Goal: Contribute content: Add original content to the website for others to see

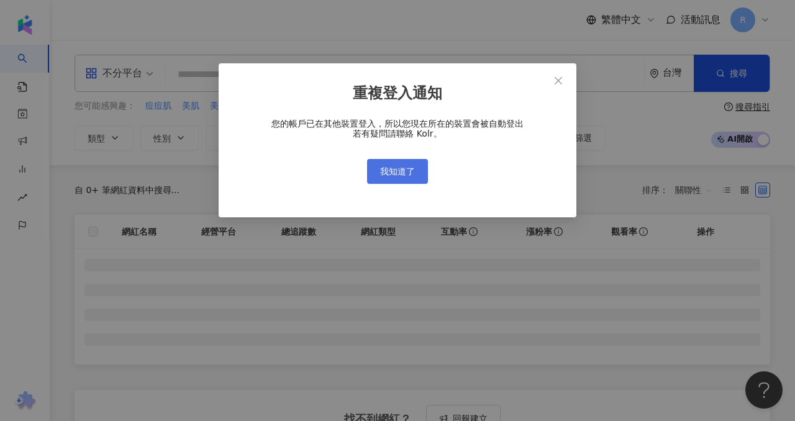
click at [407, 165] on button "我知道了" at bounding box center [397, 171] width 61 height 25
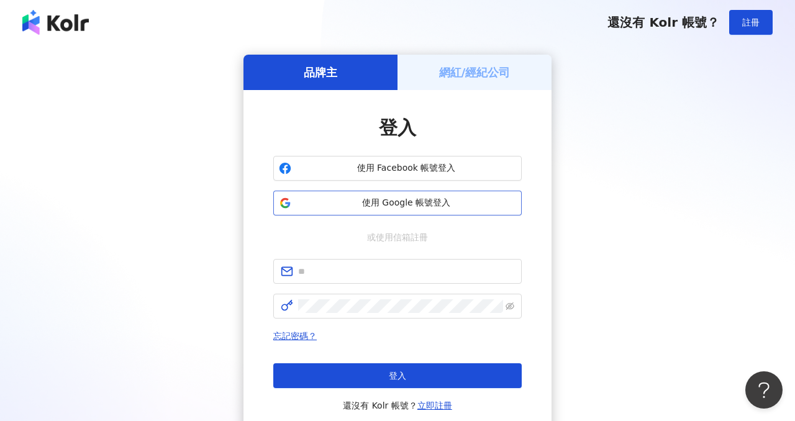
click at [421, 199] on span "使用 Google 帳號登入" at bounding box center [406, 203] width 220 height 12
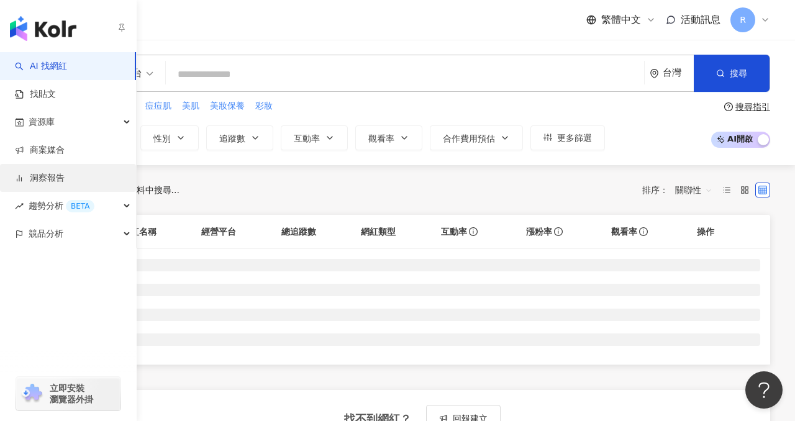
click at [61, 172] on link "洞察報告" at bounding box center [40, 178] width 50 height 12
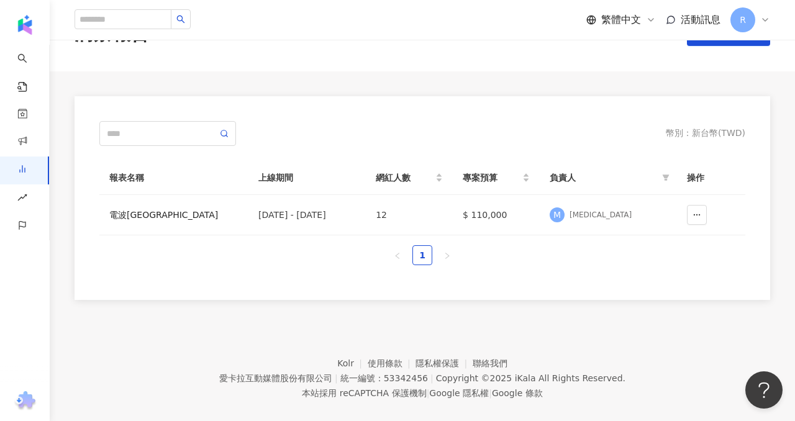
scroll to position [46, 0]
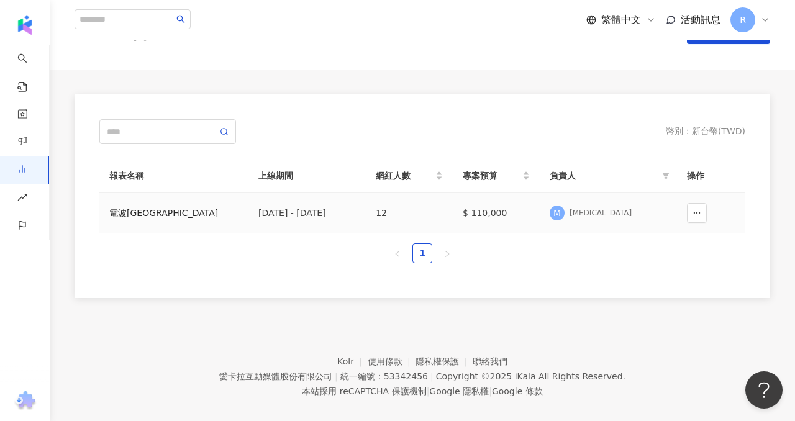
click at [189, 204] on td "電波[GEOGRAPHIC_DATA]" at bounding box center [173, 213] width 149 height 40
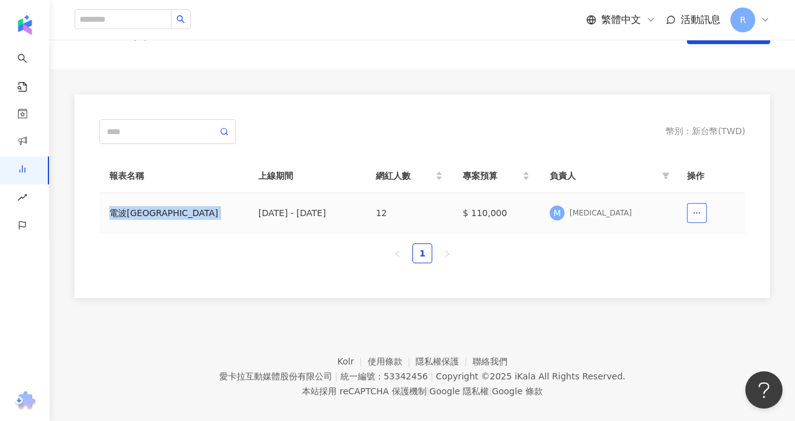
click at [699, 215] on icon "button" at bounding box center [697, 213] width 9 height 9
click at [635, 207] on div "M [MEDICAL_DATA]" at bounding box center [608, 213] width 117 height 19
click at [540, 213] on td "$ 110,000" at bounding box center [496, 213] width 87 height 40
click at [423, 213] on td "12" at bounding box center [409, 213] width 87 height 40
click at [118, 208] on div "電波[GEOGRAPHIC_DATA]" at bounding box center [173, 213] width 129 height 14
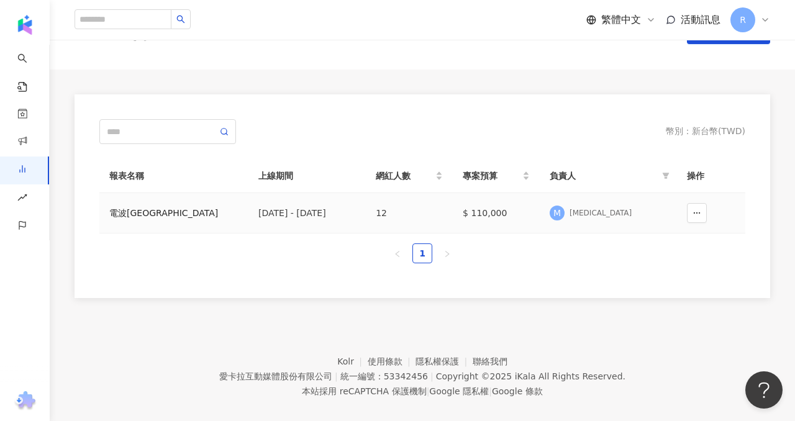
click at [118, 208] on div "電波[GEOGRAPHIC_DATA]" at bounding box center [173, 213] width 129 height 14
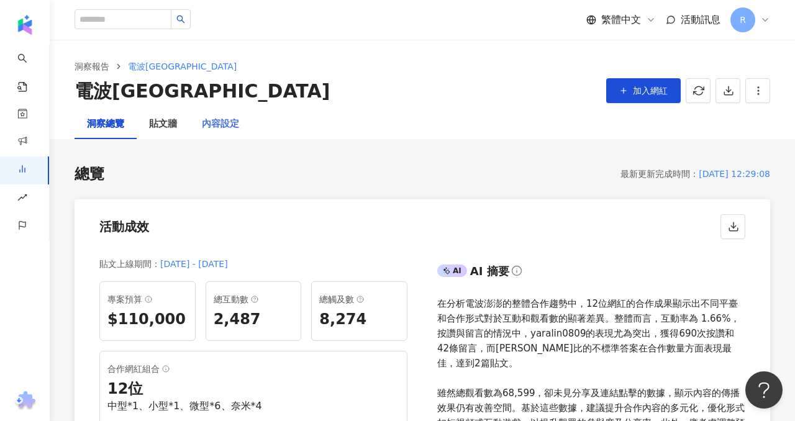
click at [205, 112] on div "內容設定" at bounding box center [221, 124] width 62 height 30
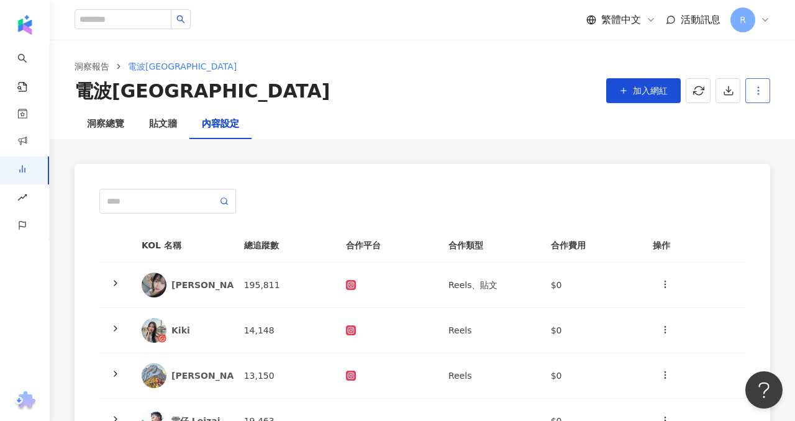
click at [755, 91] on icon "button" at bounding box center [758, 90] width 11 height 11
click at [758, 94] on circle "button" at bounding box center [758, 93] width 1 height 1
click at [662, 280] on icon "button" at bounding box center [666, 285] width 10 height 10
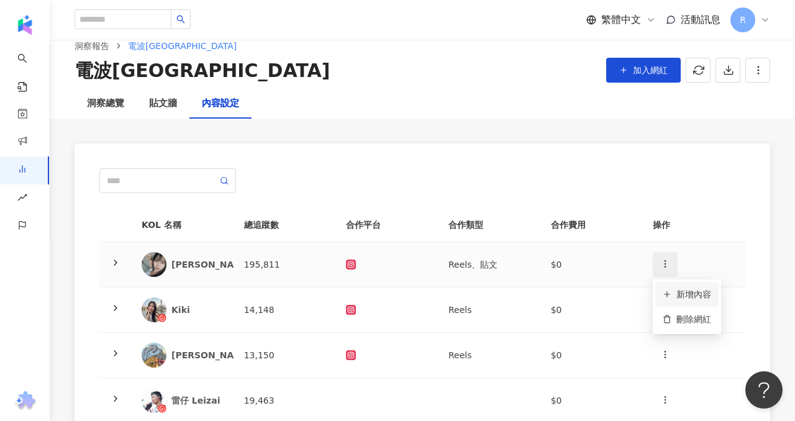
scroll to position [46, 0]
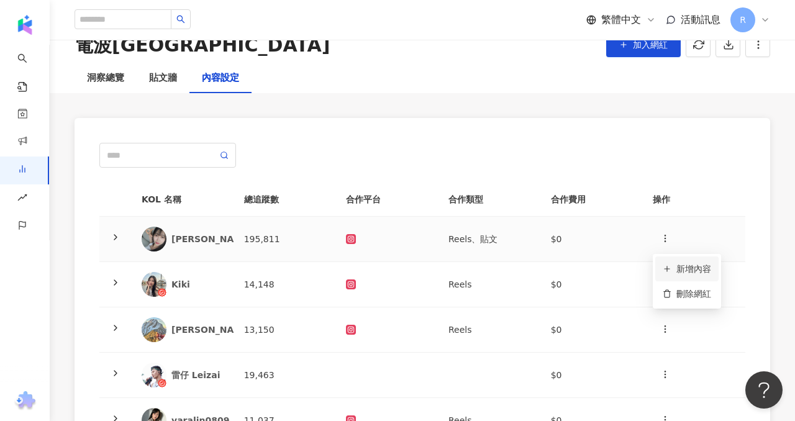
click at [686, 264] on div "新增內容" at bounding box center [687, 269] width 48 height 14
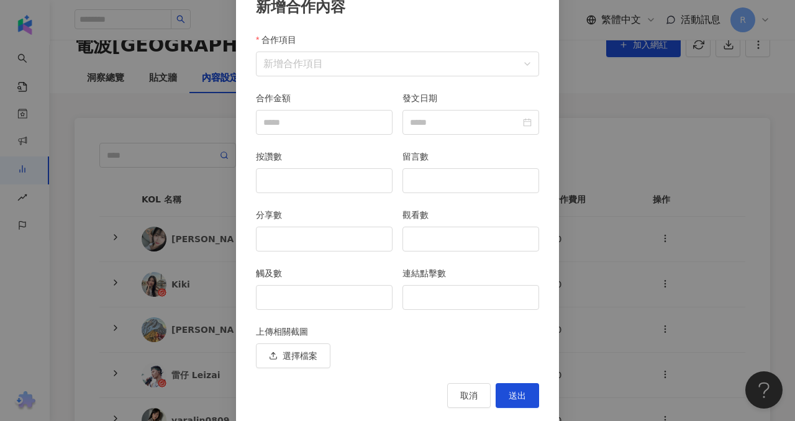
scroll to position [86, 0]
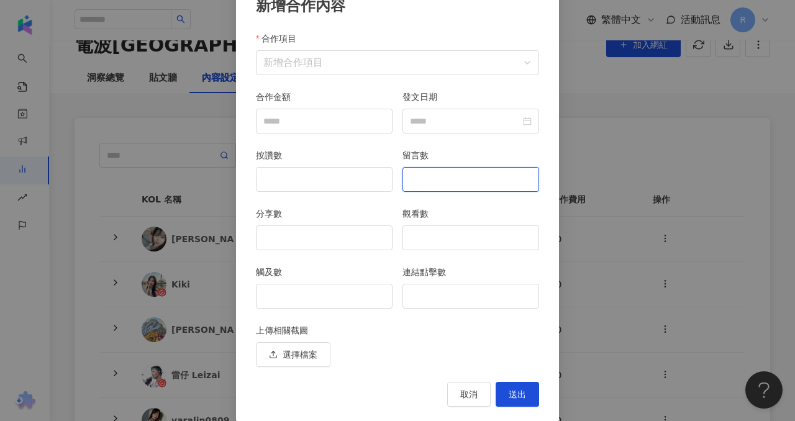
click at [451, 177] on input "留言數" at bounding box center [470, 180] width 135 height 24
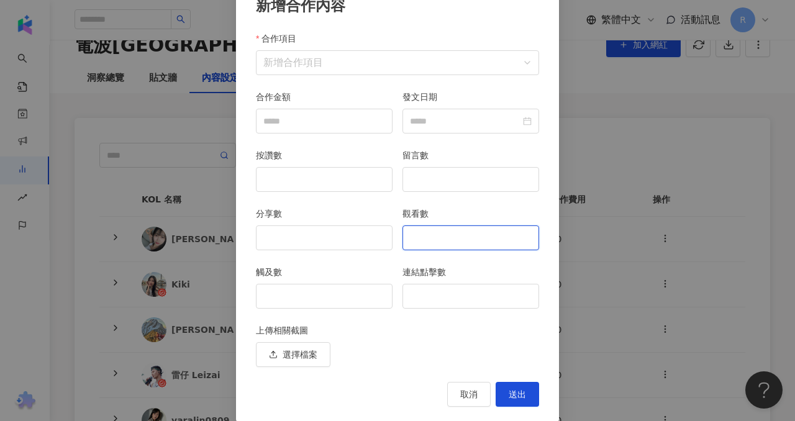
click at [452, 236] on input "觀看數" at bounding box center [470, 238] width 135 height 24
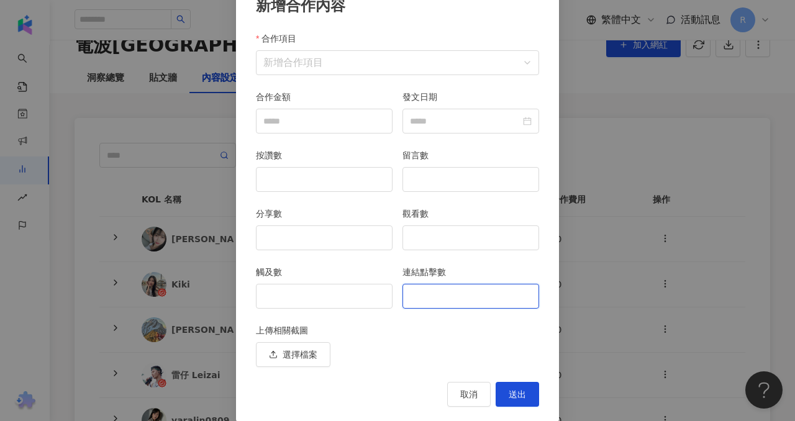
click at [467, 288] on input "連結點擊數" at bounding box center [470, 297] width 135 height 24
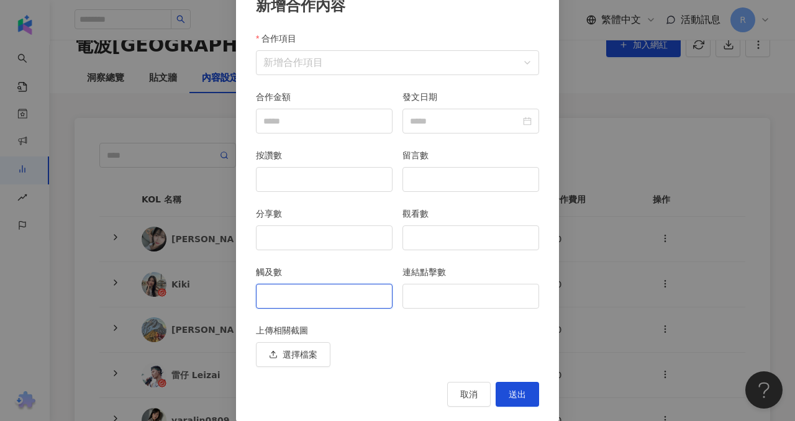
click at [349, 296] on input "觸及數" at bounding box center [324, 297] width 135 height 24
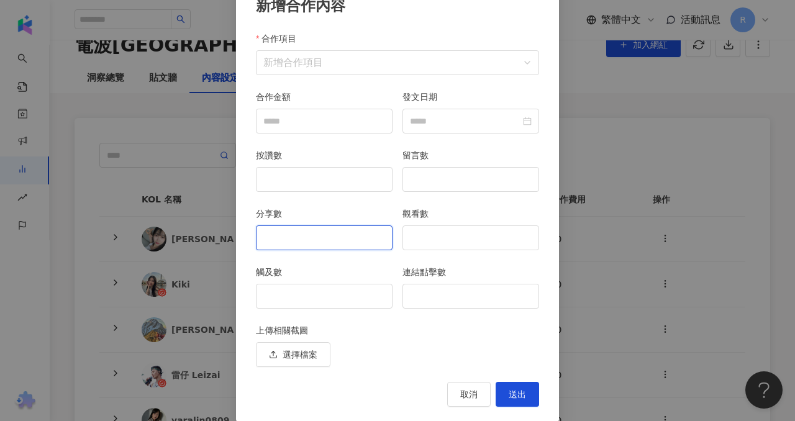
click at [346, 235] on input "分享數" at bounding box center [324, 238] width 135 height 24
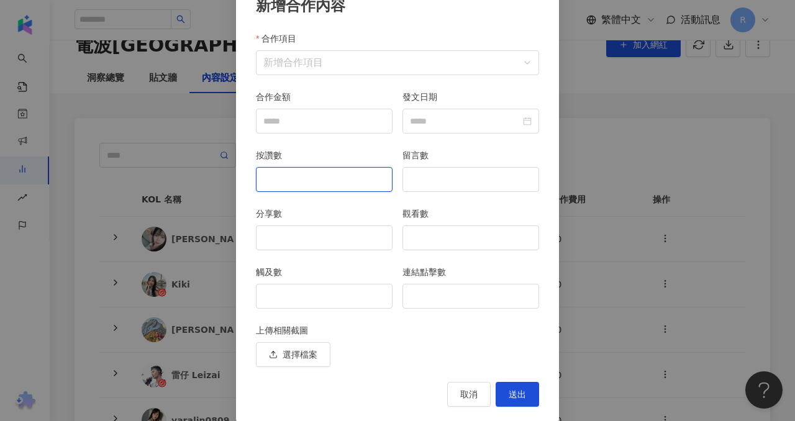
click at [350, 181] on input "按讚數" at bounding box center [324, 180] width 135 height 24
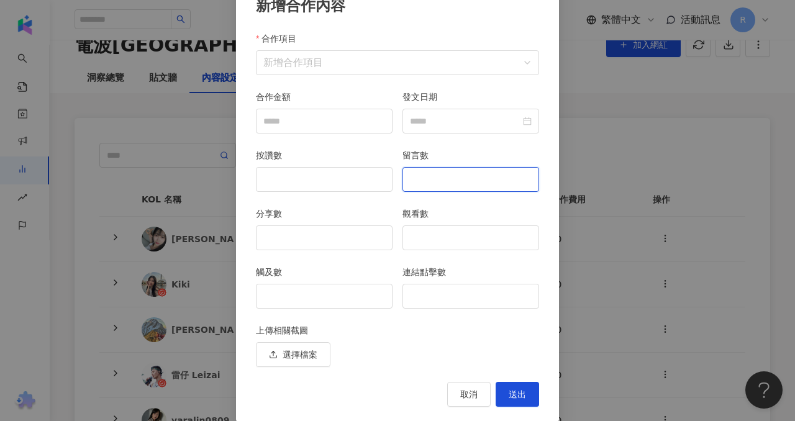
click at [466, 183] on input "留言數" at bounding box center [470, 180] width 135 height 24
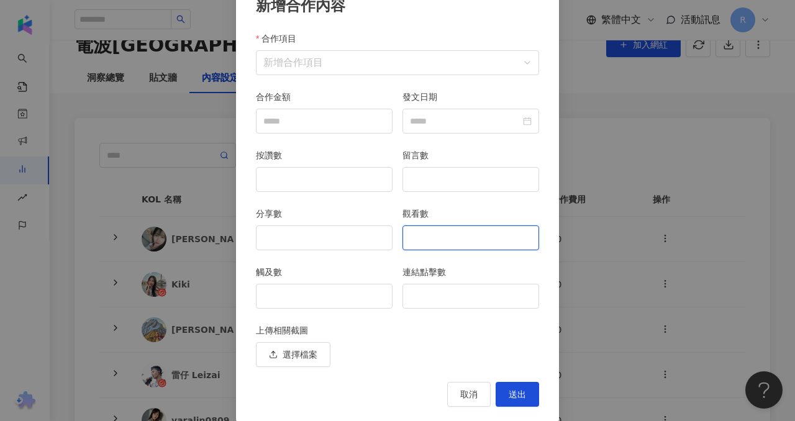
click at [466, 238] on input "觀看數" at bounding box center [470, 238] width 135 height 24
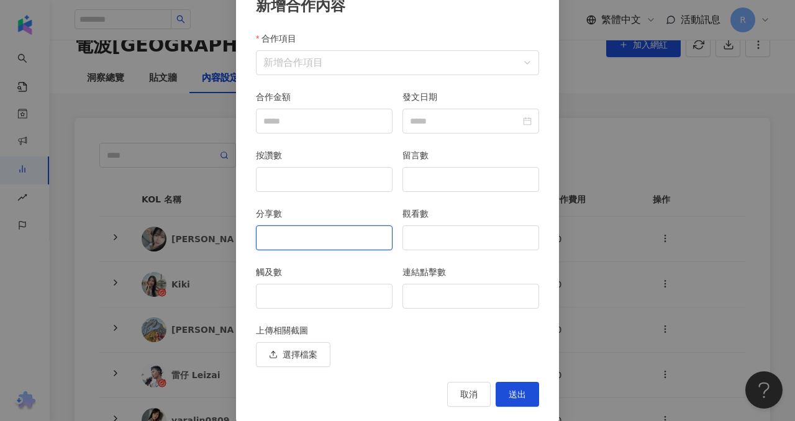
click at [360, 235] on input "分享數" at bounding box center [324, 238] width 135 height 24
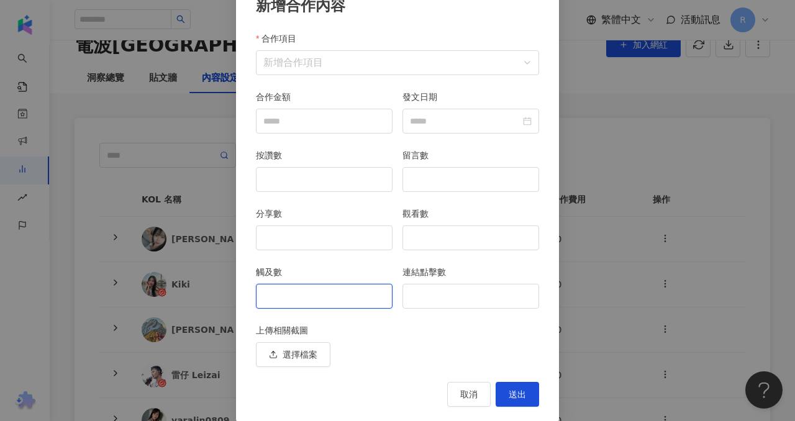
click at [362, 301] on input "觸及數" at bounding box center [324, 297] width 135 height 24
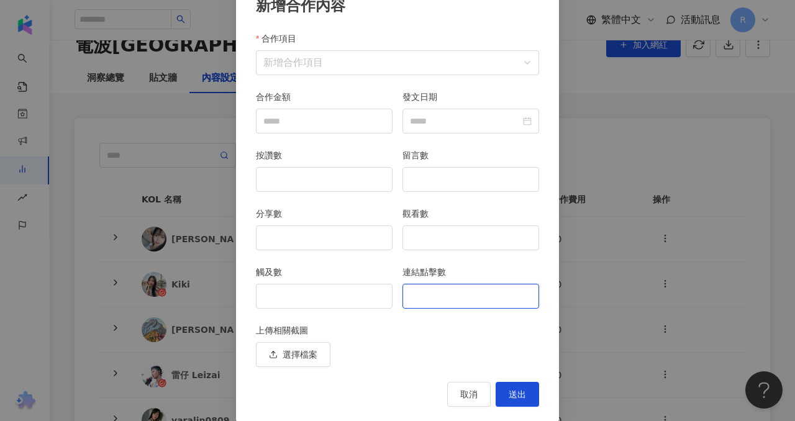
click at [454, 301] on input "連結點擊數" at bounding box center [470, 297] width 135 height 24
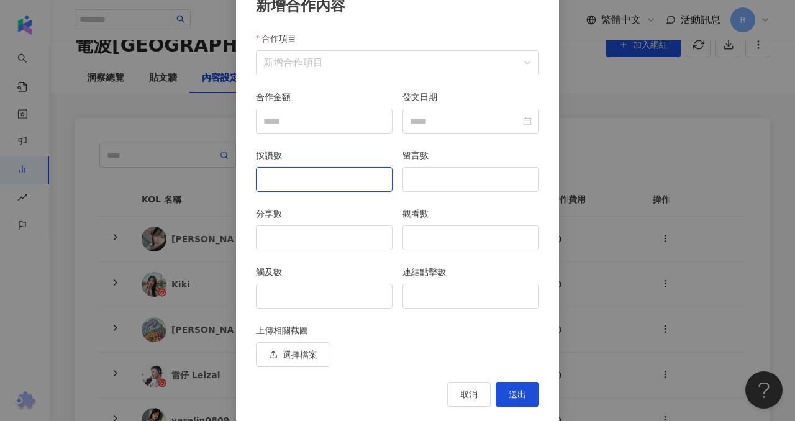
click at [356, 174] on input "按讚數" at bounding box center [324, 180] width 135 height 24
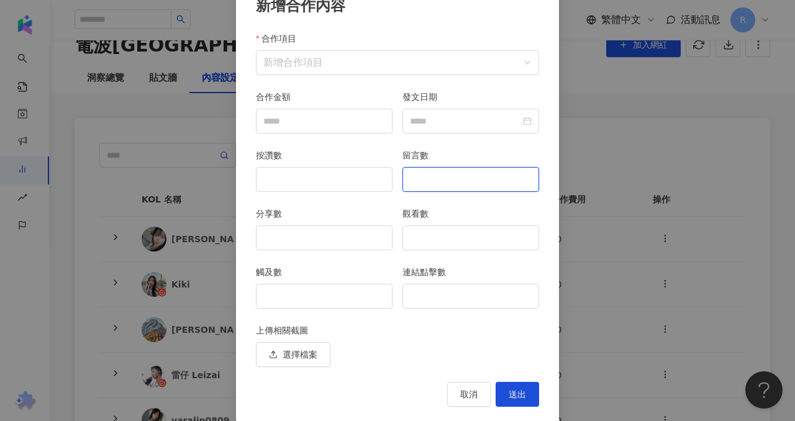
click at [452, 185] on input "留言數" at bounding box center [470, 180] width 135 height 24
click at [467, 182] on input "留言數" at bounding box center [470, 180] width 135 height 24
click at [354, 197] on div "按讚數" at bounding box center [324, 178] width 147 height 58
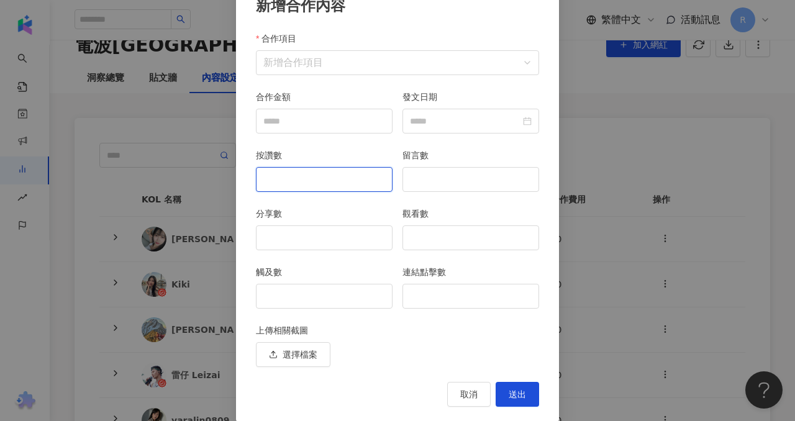
click at [352, 181] on input "按讚數" at bounding box center [324, 180] width 135 height 24
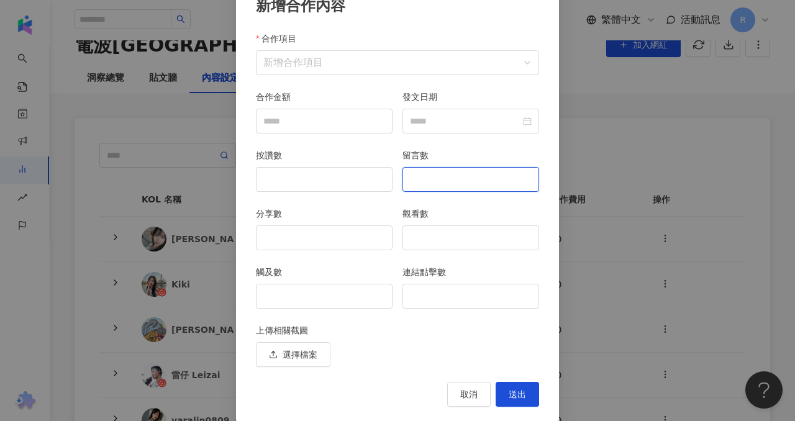
click at [465, 185] on input "留言數" at bounding box center [470, 180] width 135 height 24
click at [465, 397] on span "取消" at bounding box center [469, 395] width 17 height 10
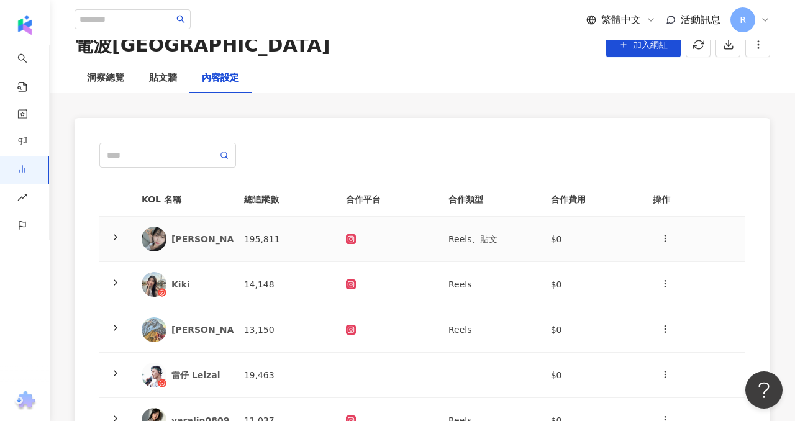
scroll to position [89, 0]
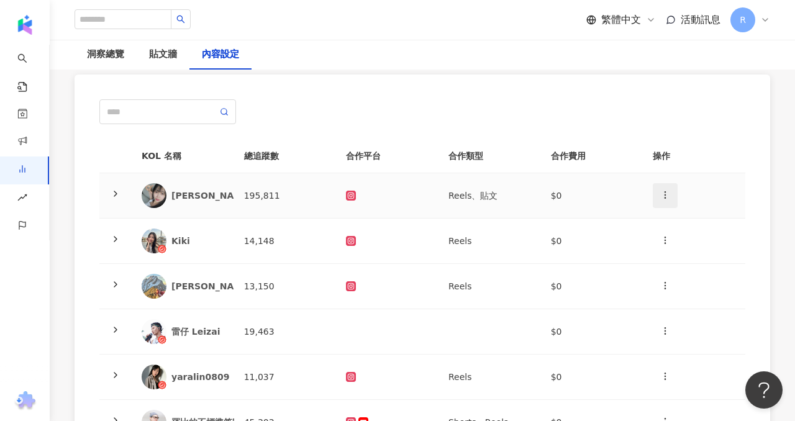
click at [669, 195] on icon "button" at bounding box center [666, 195] width 10 height 10
click at [688, 233] on li "新增內容" at bounding box center [687, 225] width 63 height 25
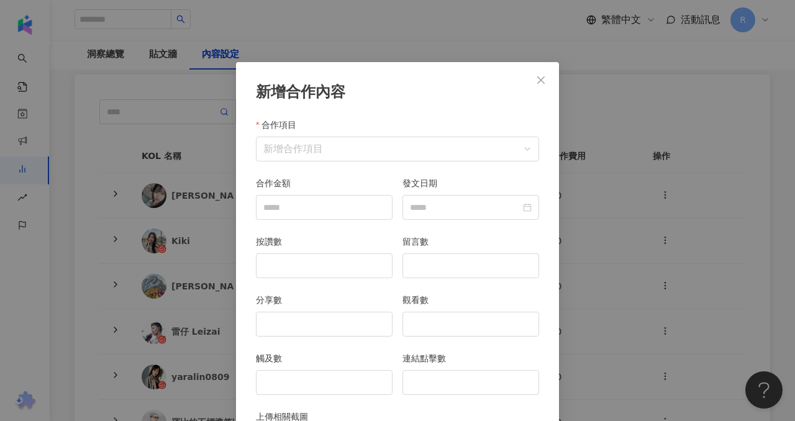
scroll to position [62, 0]
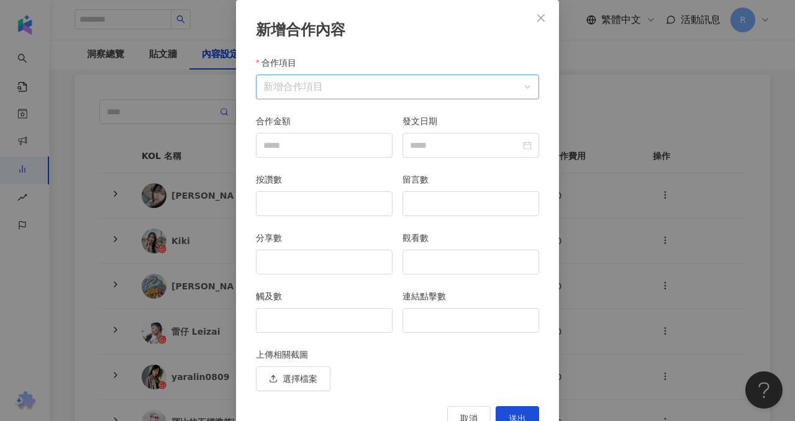
click at [429, 88] on input "合作項目" at bounding box center [398, 87] width 268 height 24
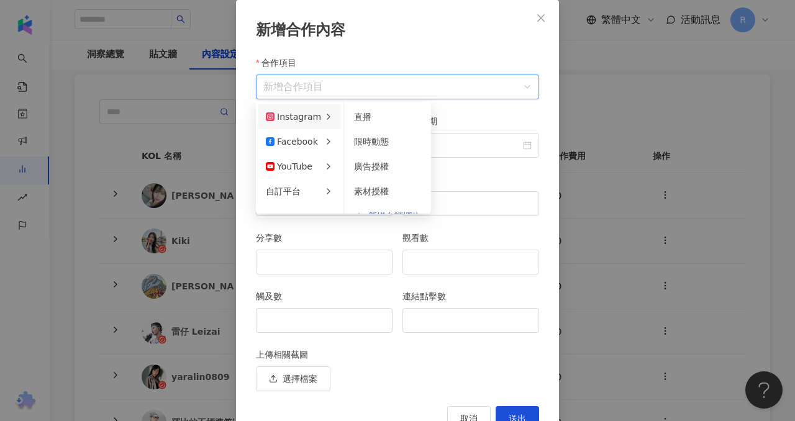
click at [324, 115] on icon at bounding box center [329, 117] width 10 height 10
click at [389, 207] on li "新增自訂欄位" at bounding box center [388, 216] width 82 height 25
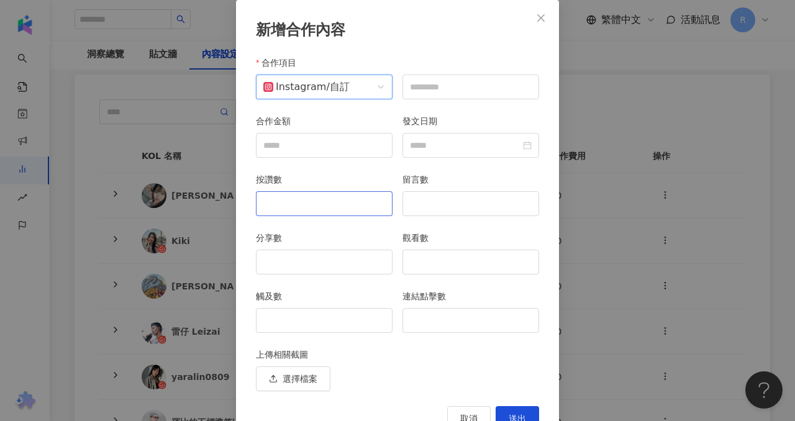
scroll to position [15, 0]
click at [382, 80] on span "Instagram / 自訂" at bounding box center [325, 87] width 122 height 24
click at [456, 86] on input "text" at bounding box center [471, 87] width 137 height 25
click at [491, 86] on input "text" at bounding box center [471, 87] width 137 height 25
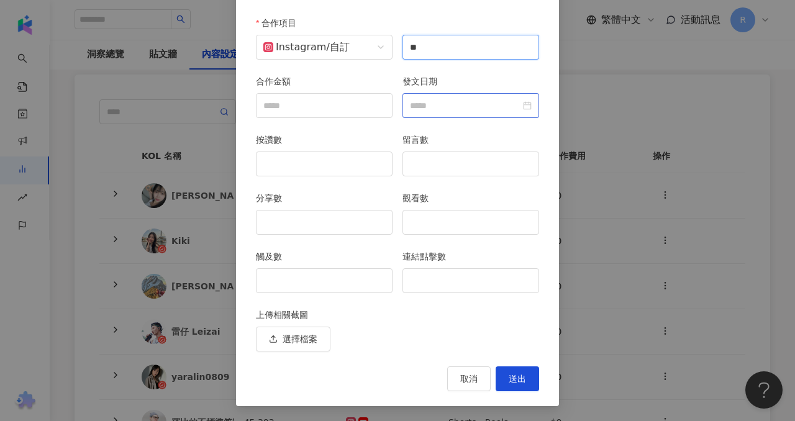
scroll to position [91, 0]
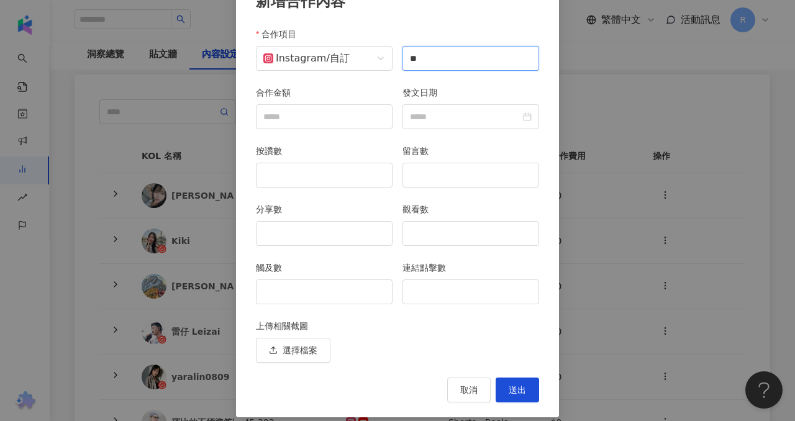
type input "**"
click at [551, 85] on div "新增合作內容 合作項目 Instagram / 自訂 合作項目 ** 合作金額 發文日期 按讚數 留言數 分享數 觀看數 觸及數 連結點擊數 上傳相關截圖 選…" at bounding box center [397, 194] width 323 height 446
